Goal: Task Accomplishment & Management: Manage account settings

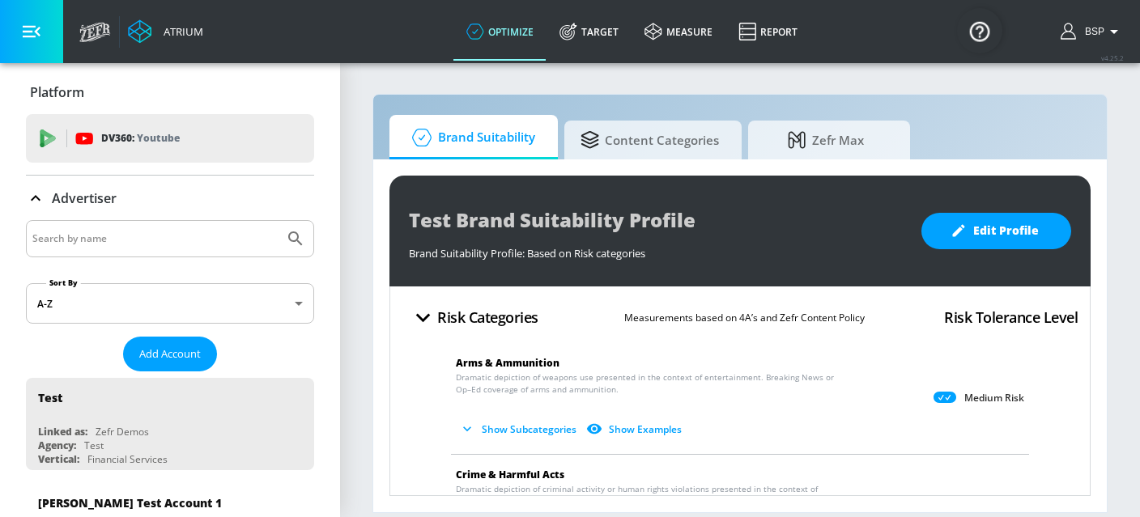
click at [121, 236] on input "Search by name" at bounding box center [154, 238] width 245 height 21
click at [278, 221] on button "Submit Search" at bounding box center [296, 239] width 36 height 36
click at [42, 236] on input "tropez" at bounding box center [154, 238] width 245 height 21
click at [278, 221] on button "Submit Search" at bounding box center [296, 239] width 36 height 36
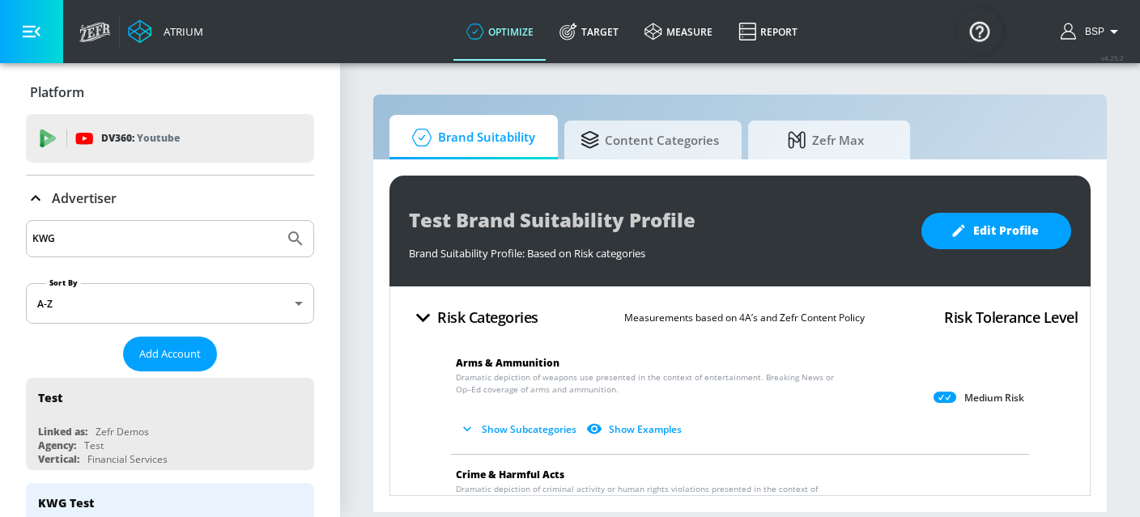
click at [166, 240] on input "KWG" at bounding box center [154, 238] width 245 height 21
click at [151, 242] on input "KWG" at bounding box center [154, 238] width 245 height 21
paste input "_St Tropez_Meta"
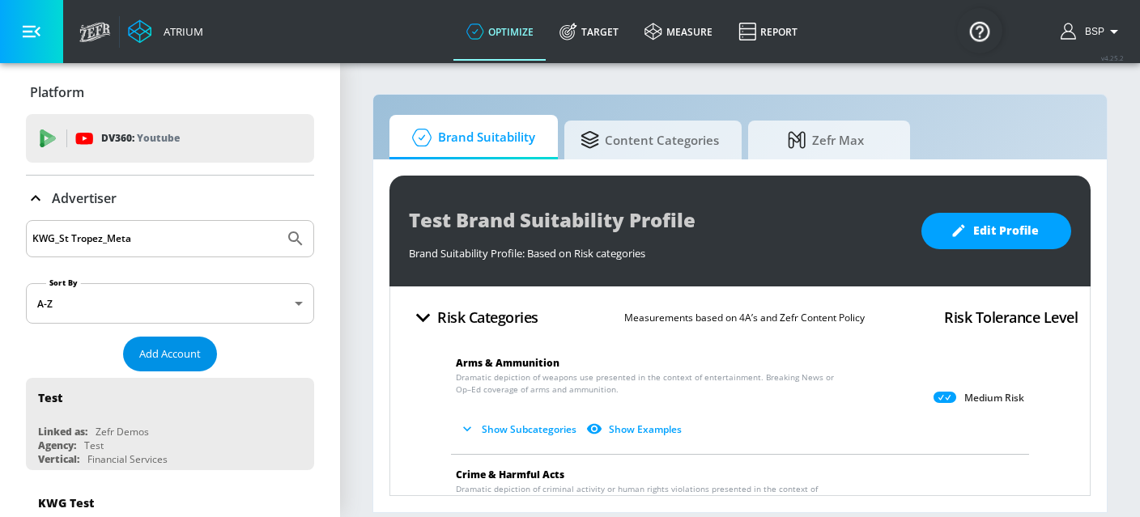
type input "KWG_St Tropez_Meta"
click at [153, 353] on span "Add Account" at bounding box center [170, 354] width 62 height 19
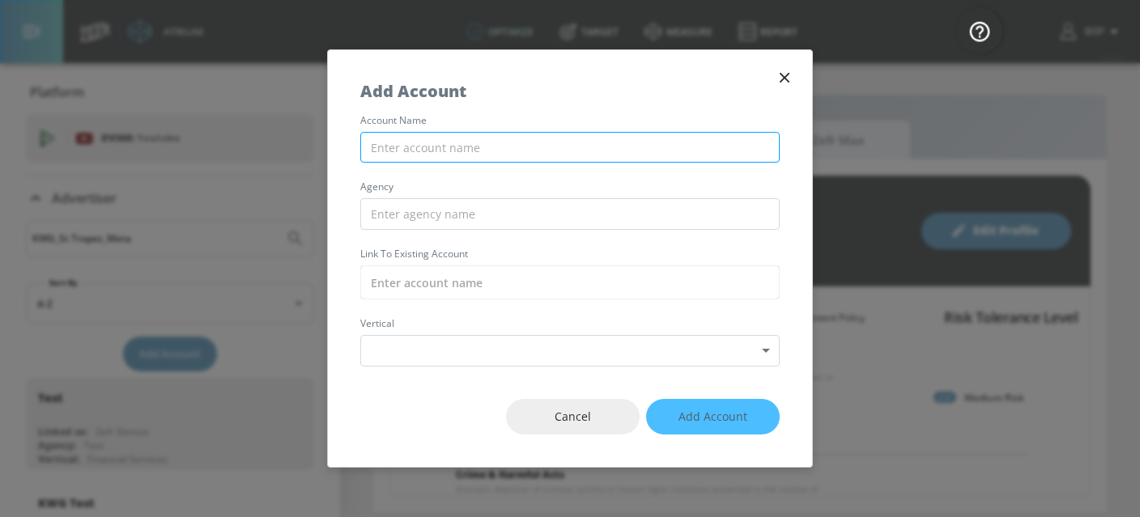
click at [462, 161] on input "text" at bounding box center [569, 148] width 419 height 32
paste input "KWG_St Tropez_Meta"
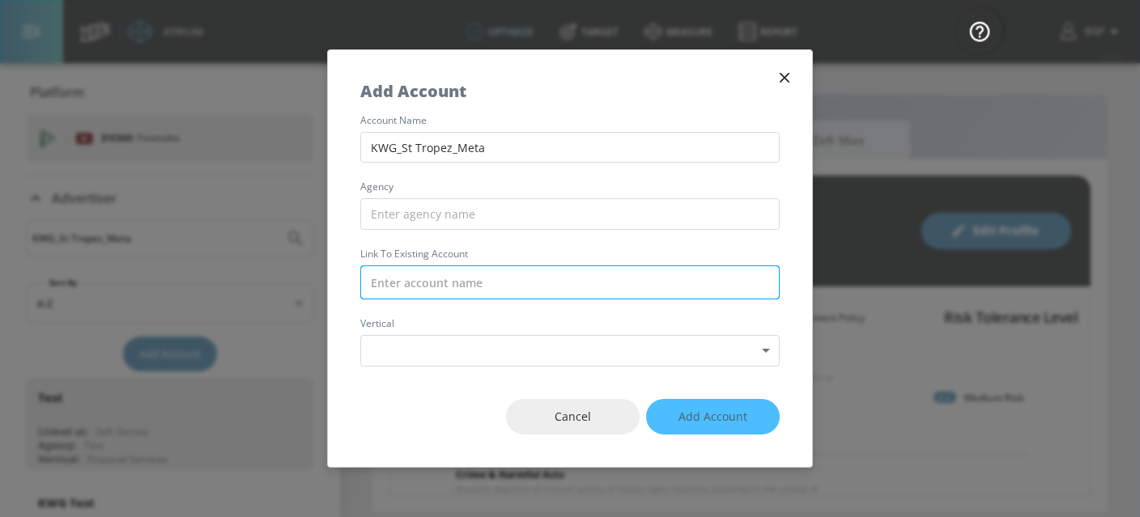
type input "KWG_St Tropez_Meta"
click at [446, 283] on input "text" at bounding box center [569, 283] width 419 height 34
paste input "KWG_St Tropez_Meta"
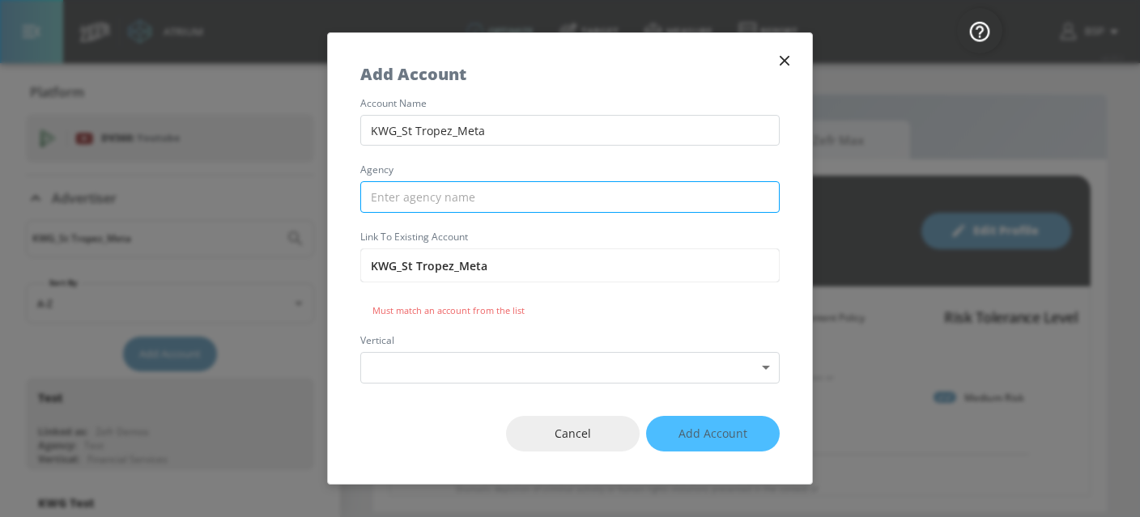
type input "KWG_St Tropez_Meta"
click at [454, 204] on input "text" at bounding box center [569, 197] width 419 height 32
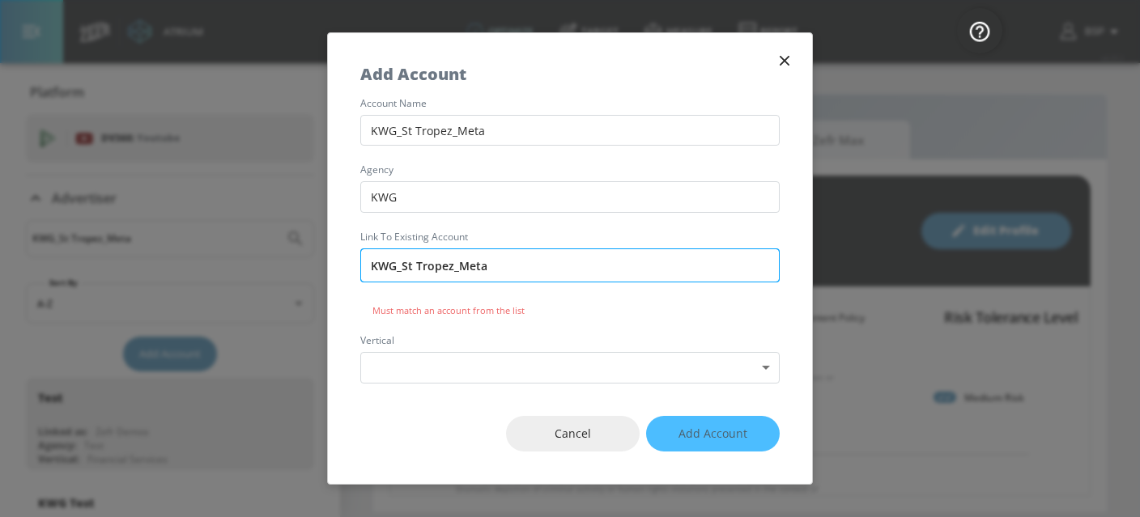
type input "KWG"
click at [520, 273] on input "KWG_St Tropez_Meta" at bounding box center [569, 266] width 419 height 34
click at [536, 297] on div "KWG_St Tropez_Meta Must match an account from the list" at bounding box center [569, 283] width 419 height 68
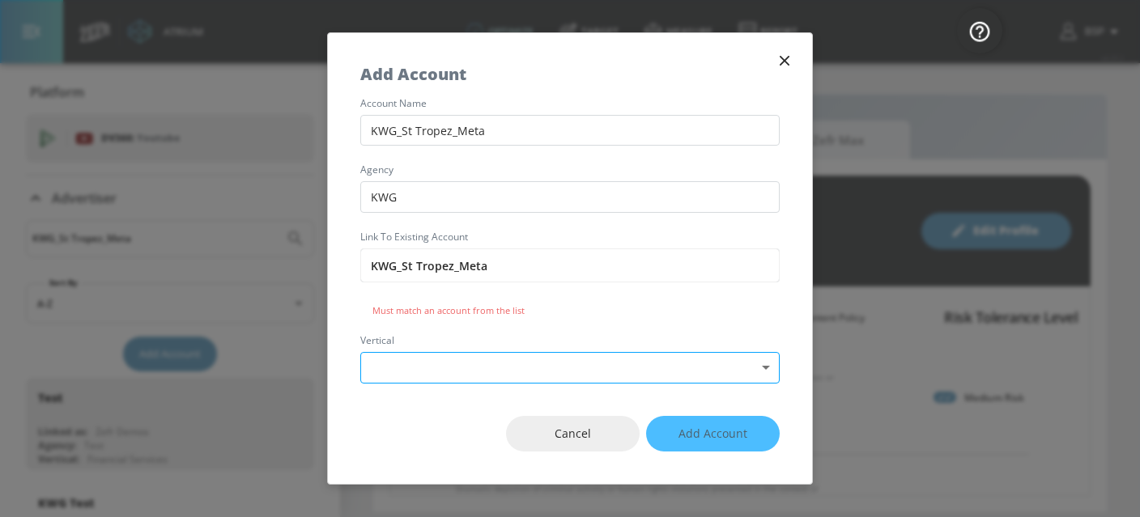
click at [495, 360] on body "Atrium optimize Target measure Report optimize Target measure Report v 4.25.2 B…" at bounding box center [570, 258] width 1140 height 517
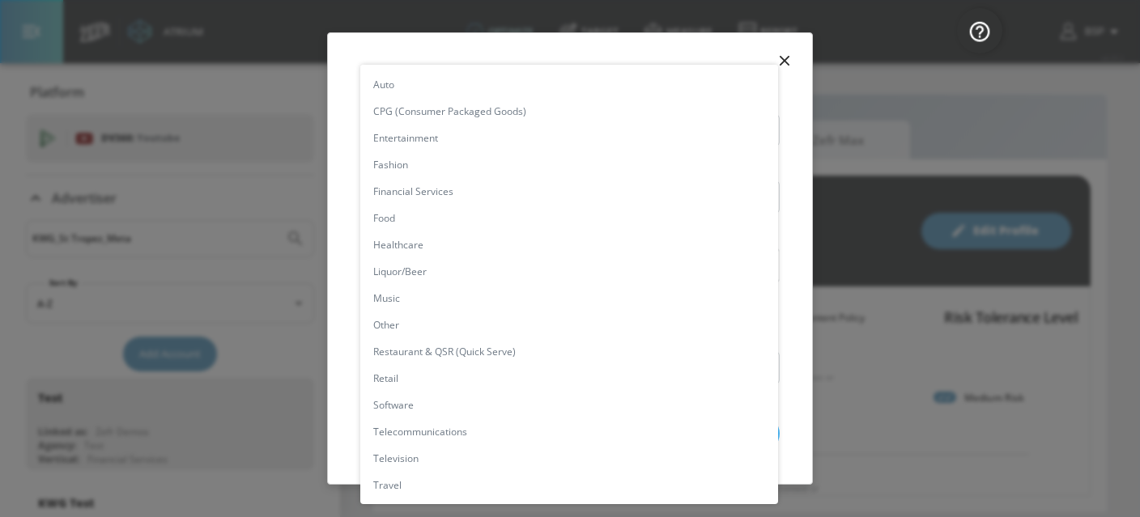
scroll to position [1, 0]
click at [444, 106] on li "CPG (Consumer Packaged Goods)" at bounding box center [569, 110] width 418 height 27
type input "[object Object]"
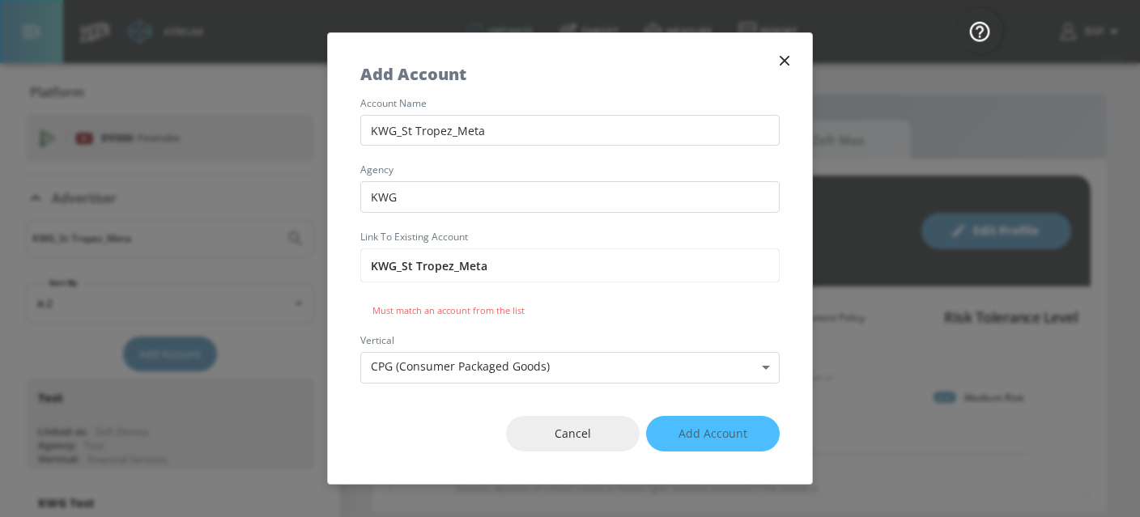
click at [433, 408] on div "Cancel Add Account" at bounding box center [570, 434] width 484 height 101
click at [512, 277] on input "KWG_St Tropez_Meta" at bounding box center [569, 266] width 419 height 34
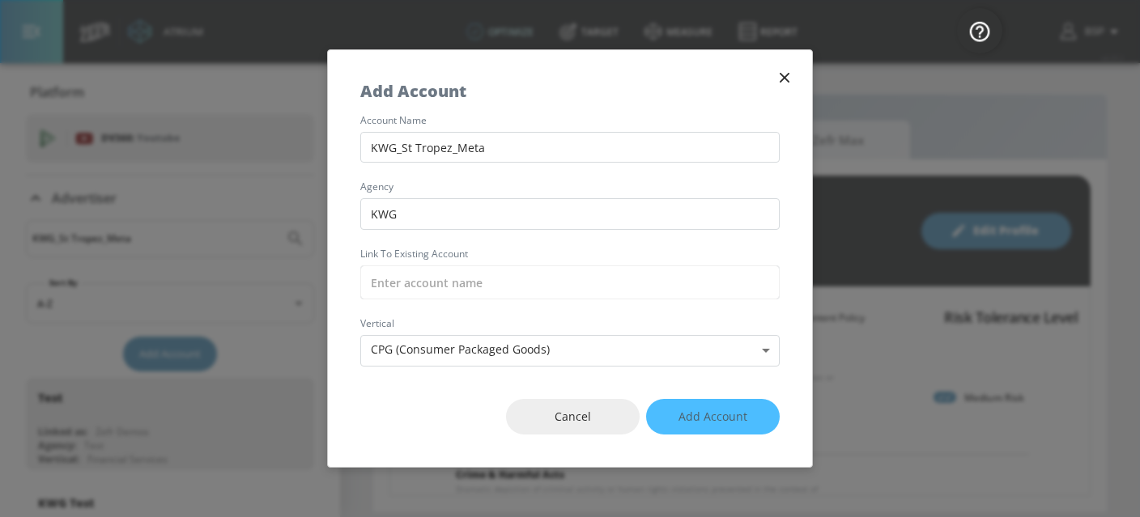
paste input "KWG_St Tropez_Meta"
type input "KWG_St Tropez_Meta"
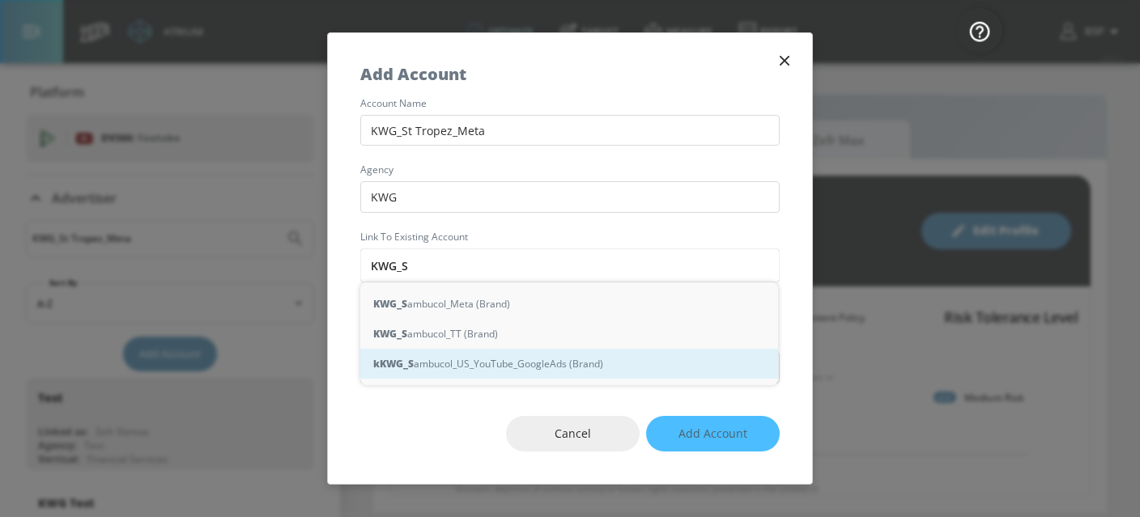
type input "KWG_St"
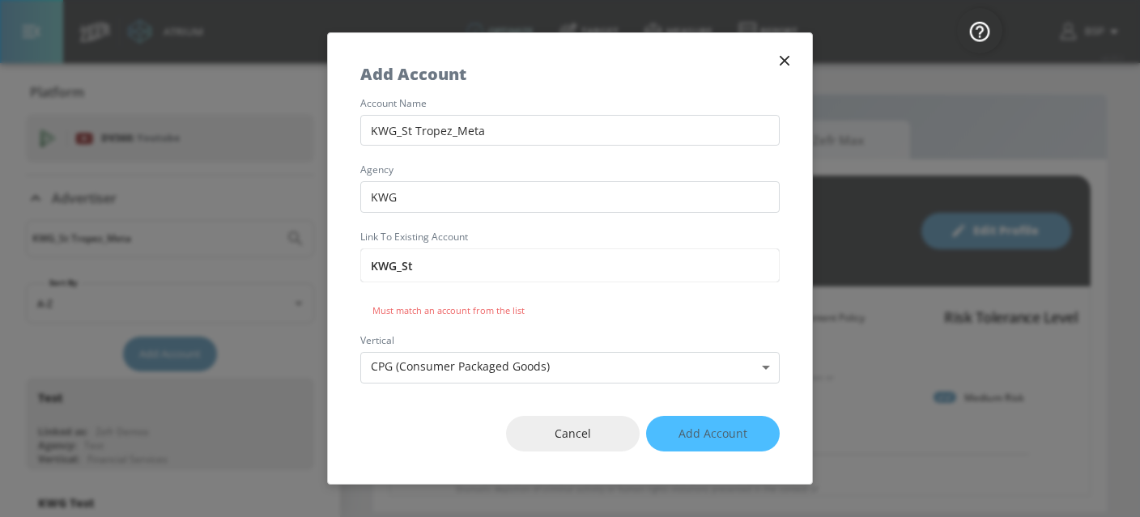
type input "KWG_St_"
